Goal: Task Accomplishment & Management: Complete application form

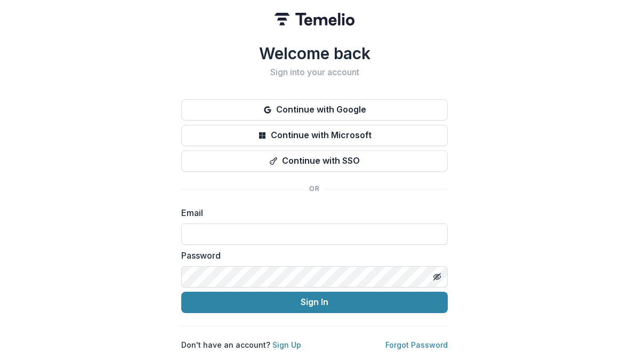
click at [283, 343] on link "Sign Up" at bounding box center [287, 344] width 29 height 9
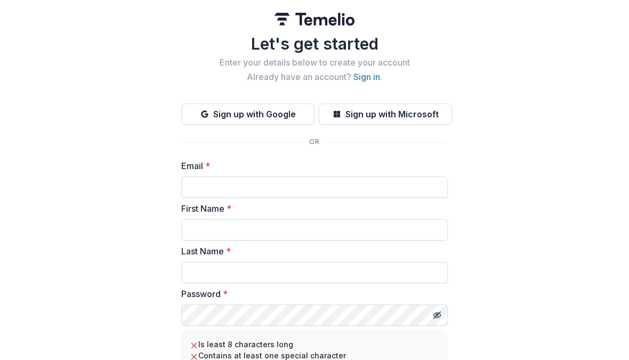
click at [211, 191] on input "Email *" at bounding box center [314, 187] width 267 height 21
type input "**********"
click at [229, 233] on input "First Name *" at bounding box center [314, 229] width 267 height 21
type input "*******"
click at [213, 271] on input "Last Name *" at bounding box center [314, 272] width 267 height 21
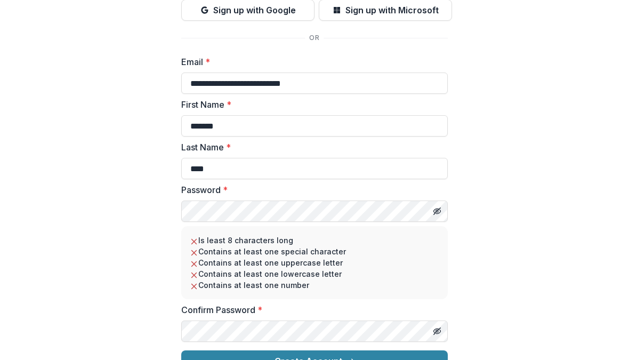
scroll to position [110, 0]
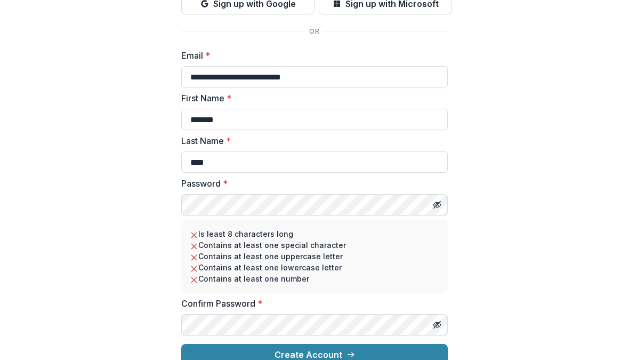
type input "****"
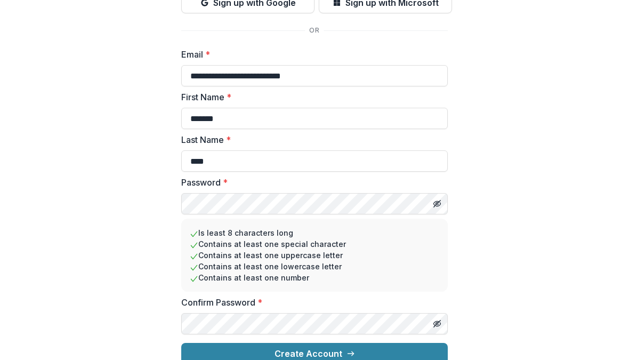
scroll to position [111, 0]
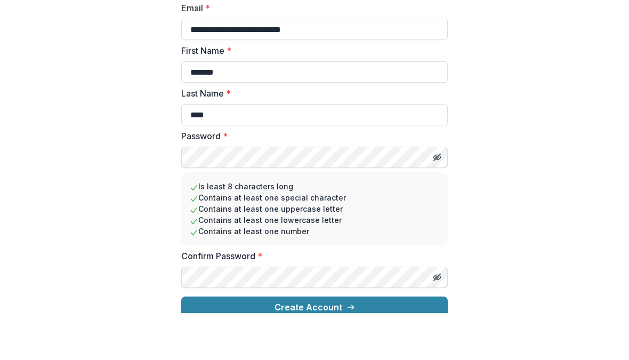
click at [323, 343] on button "Create Account" at bounding box center [314, 353] width 267 height 21
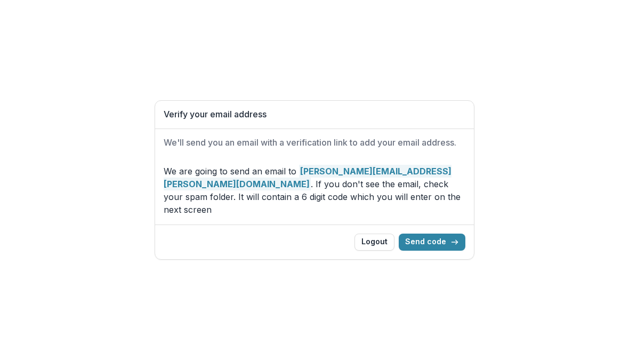
click at [437, 238] on button "Send code" at bounding box center [432, 242] width 67 height 17
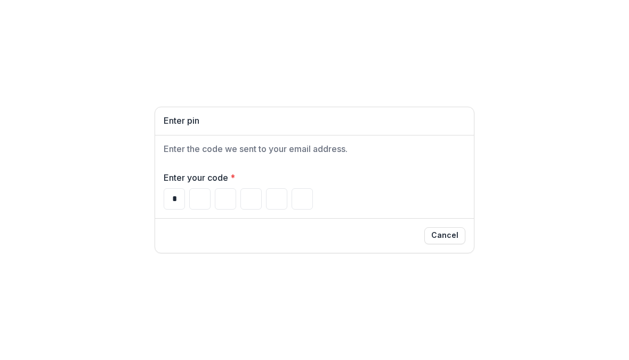
type input "*"
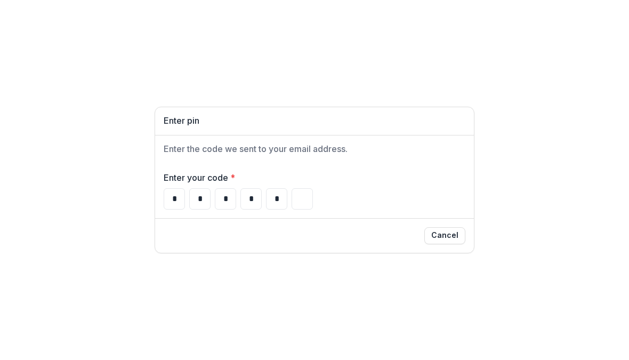
type input "*"
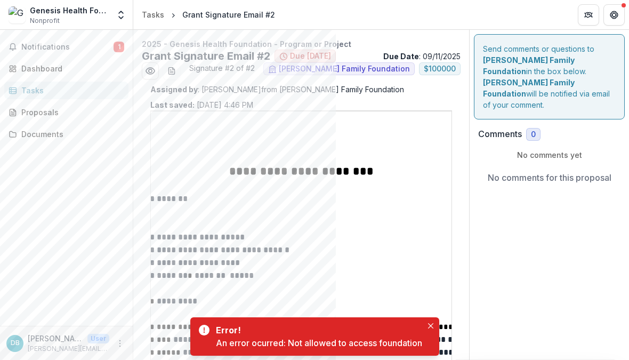
click at [433, 328] on icon "Close" at bounding box center [430, 325] width 5 height 5
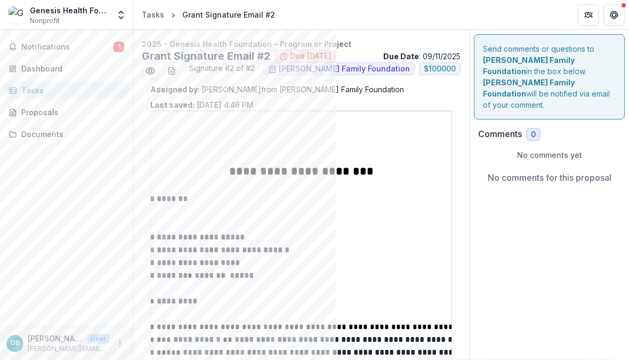
click at [623, 16] on button "Get Help" at bounding box center [614, 14] width 21 height 21
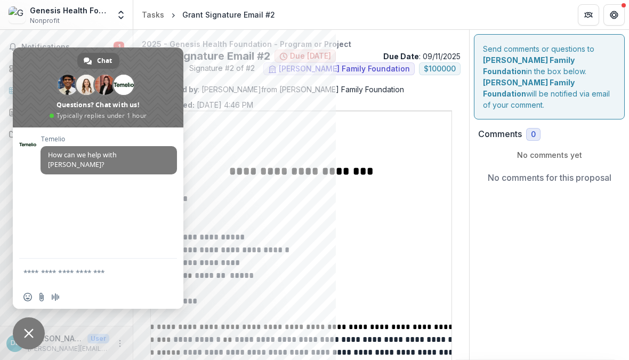
click at [33, 332] on span "Close chat" at bounding box center [29, 334] width 10 height 10
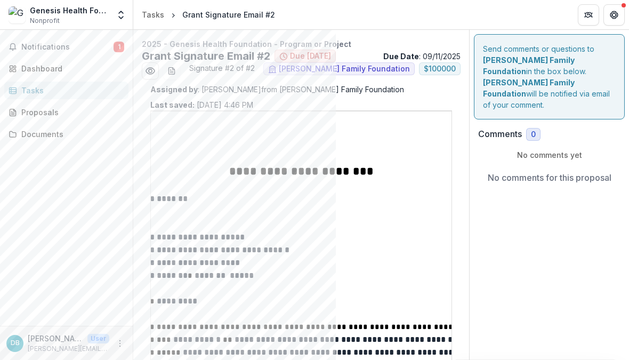
click at [593, 19] on button "Partners" at bounding box center [588, 14] width 21 height 21
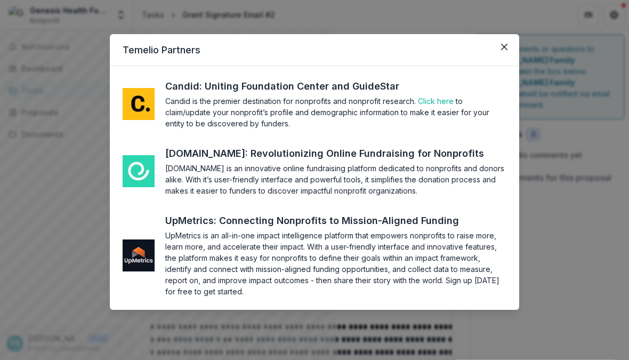
click at [505, 51] on button "Close" at bounding box center [504, 46] width 17 height 17
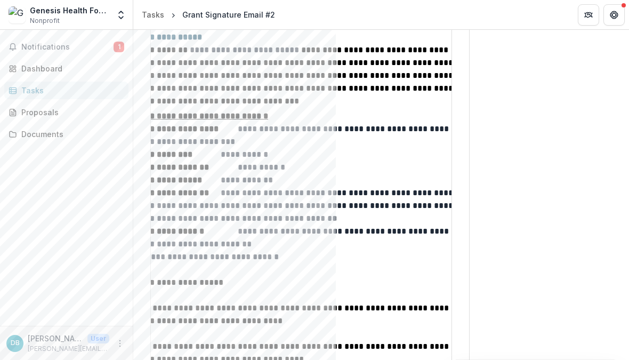
scroll to position [0, -3]
